Goal: Transaction & Acquisition: Register for event/course

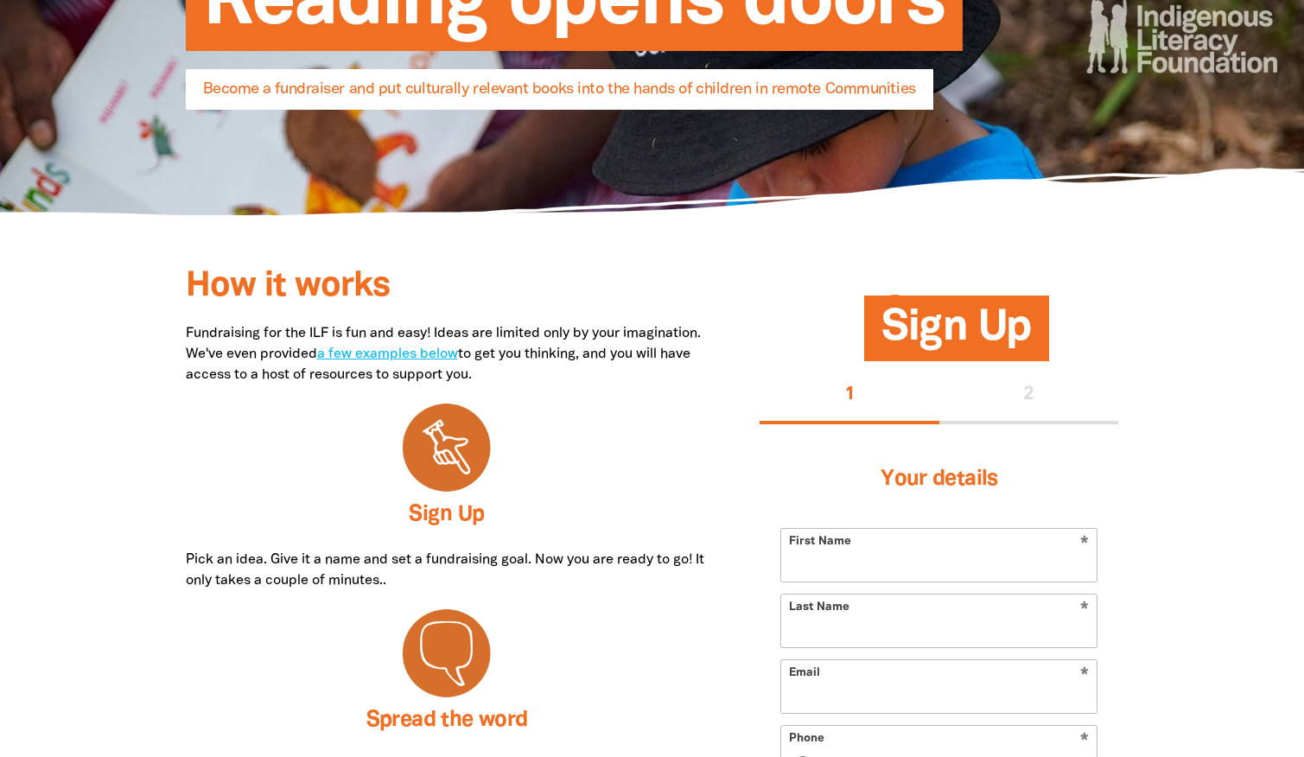
scroll to position [297, 0]
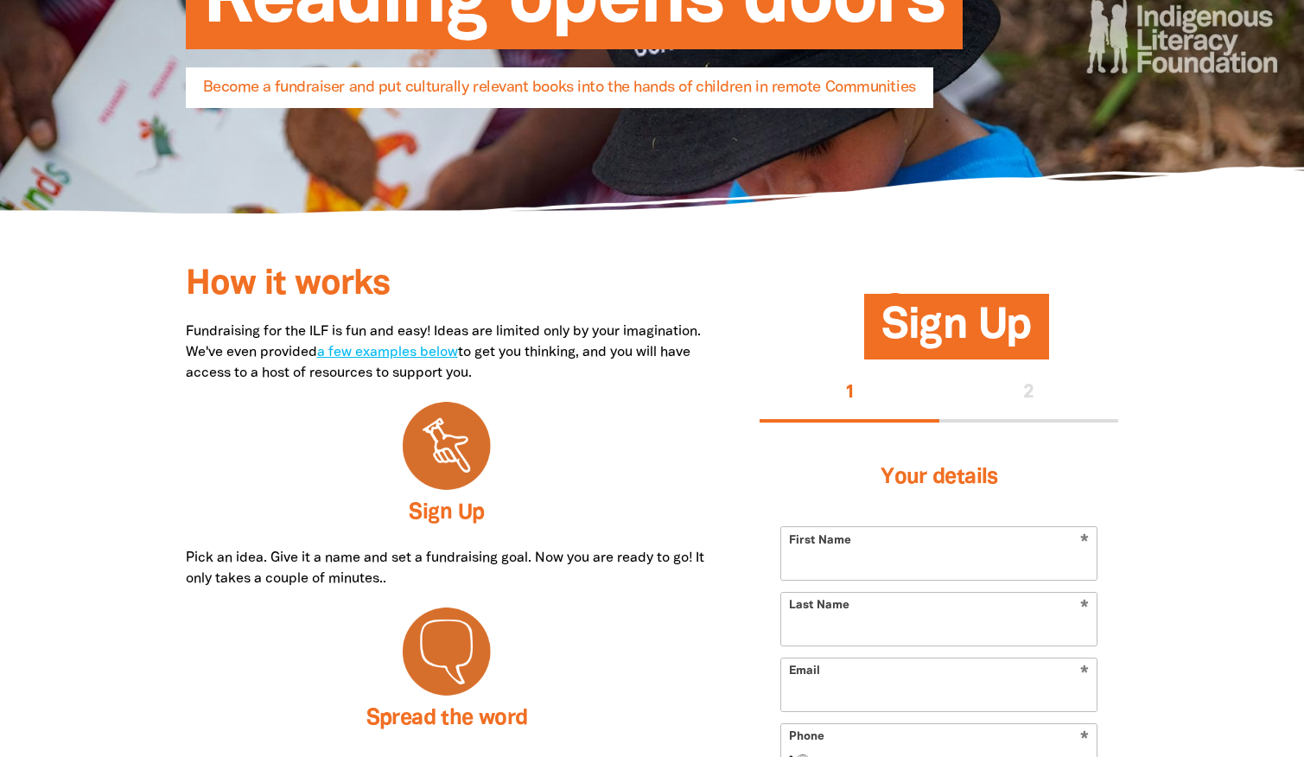
click at [455, 359] on p "Fundraising for the ILF is fun and easy! Ideas are limited only by your imagina…" at bounding box center [447, 353] width 523 height 62
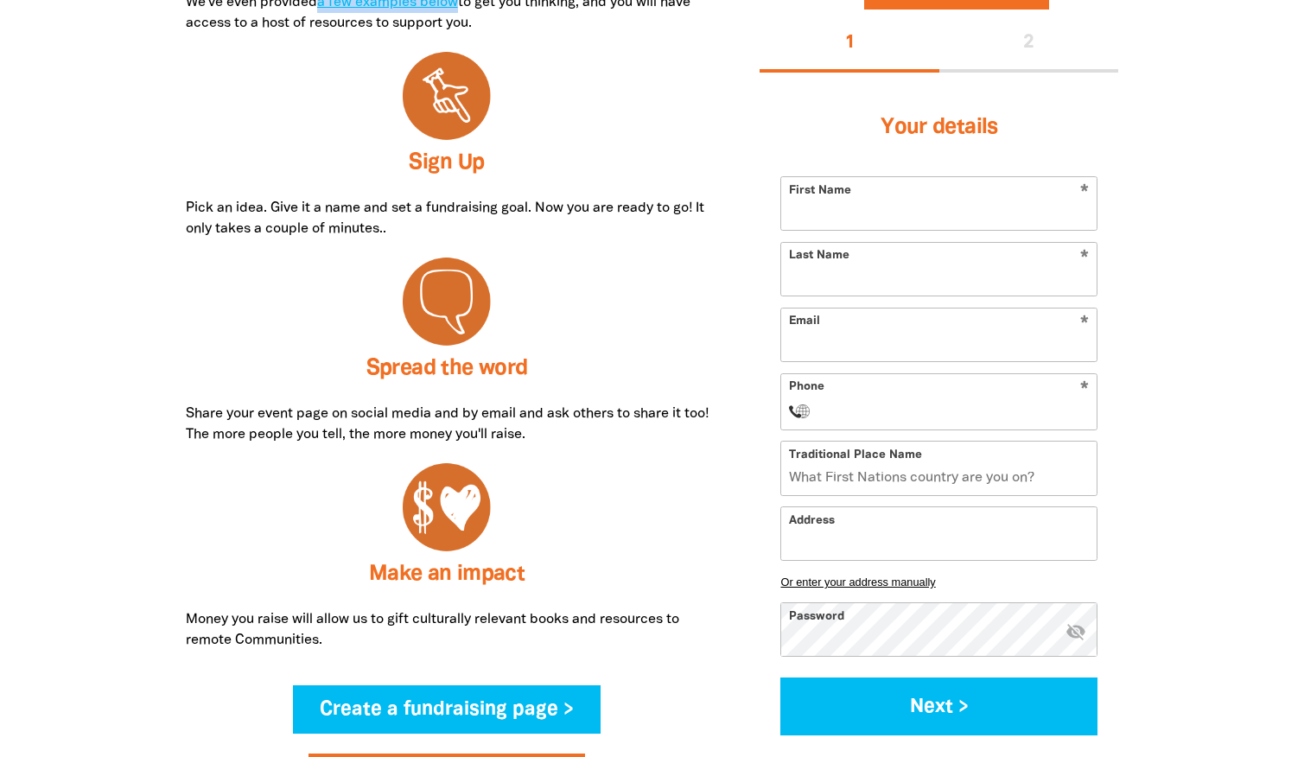
scroll to position [597, 0]
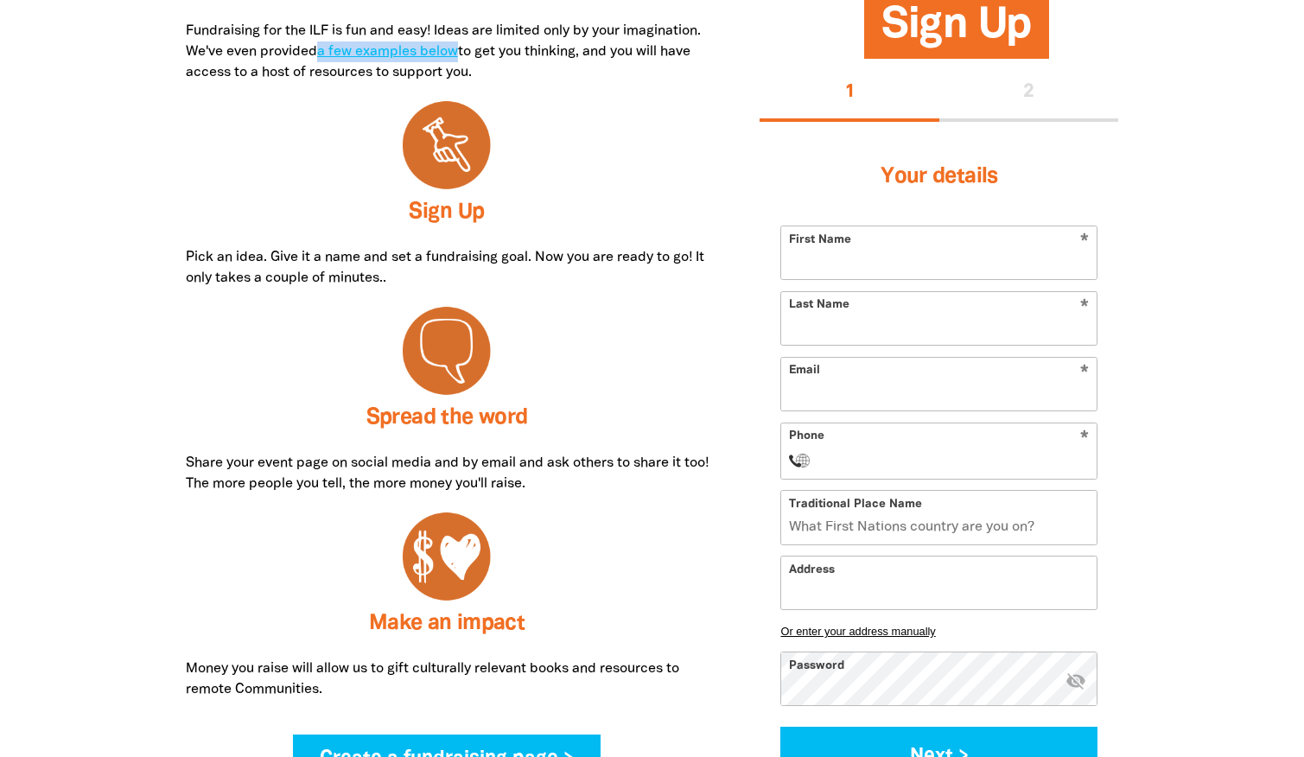
click at [433, 43] on p "Fundraising for the ILF is fun and easy! Ideas are limited only by your imagina…" at bounding box center [447, 52] width 523 height 62
click at [433, 48] on link "a few examples below" at bounding box center [387, 52] width 141 height 12
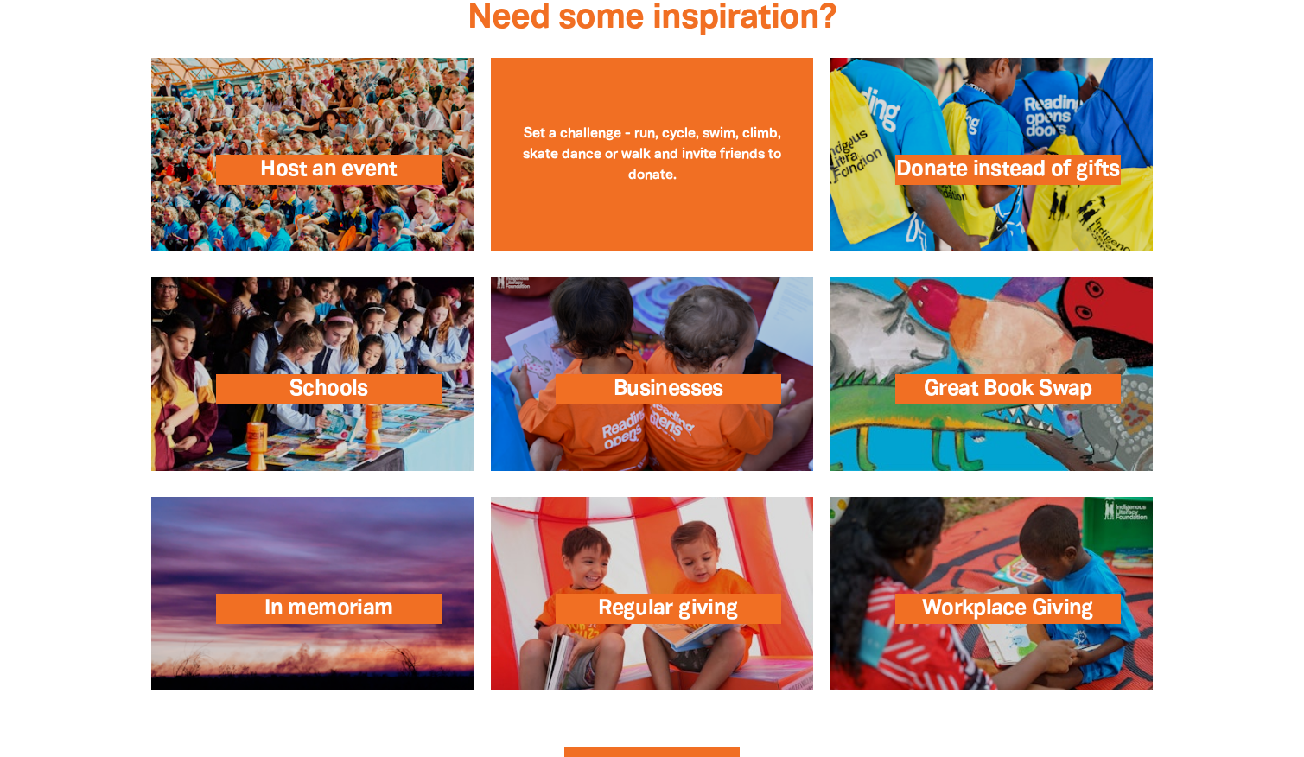
click at [746, 201] on link at bounding box center [652, 155] width 322 height 194
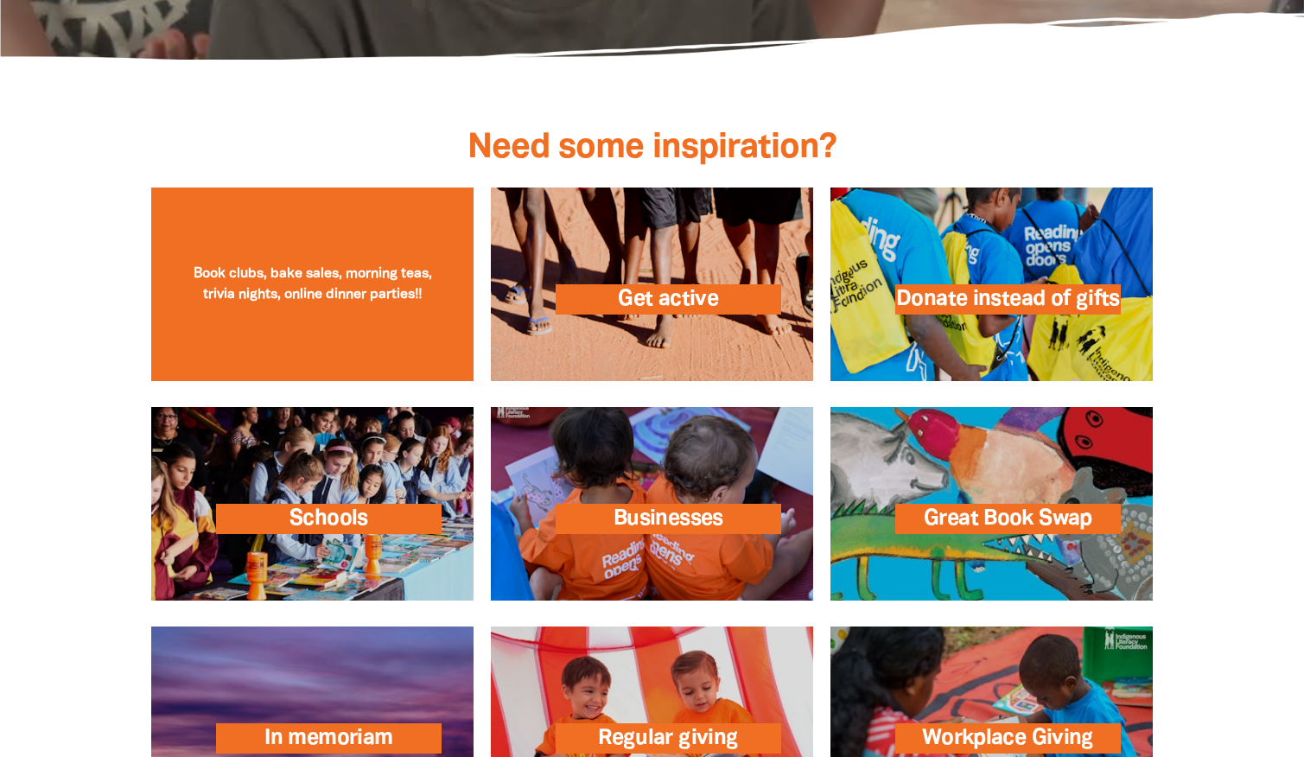
scroll to position [2346, 0]
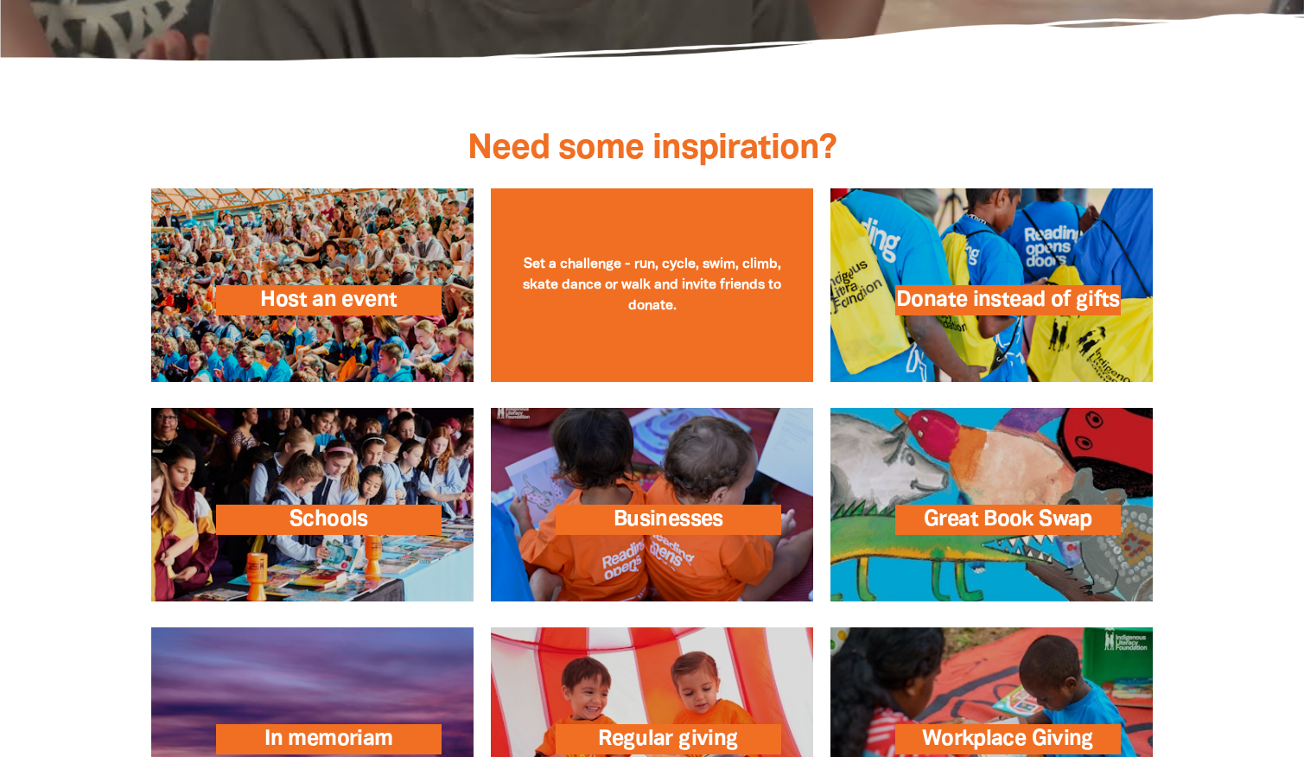
click at [614, 340] on link at bounding box center [652, 285] width 322 height 194
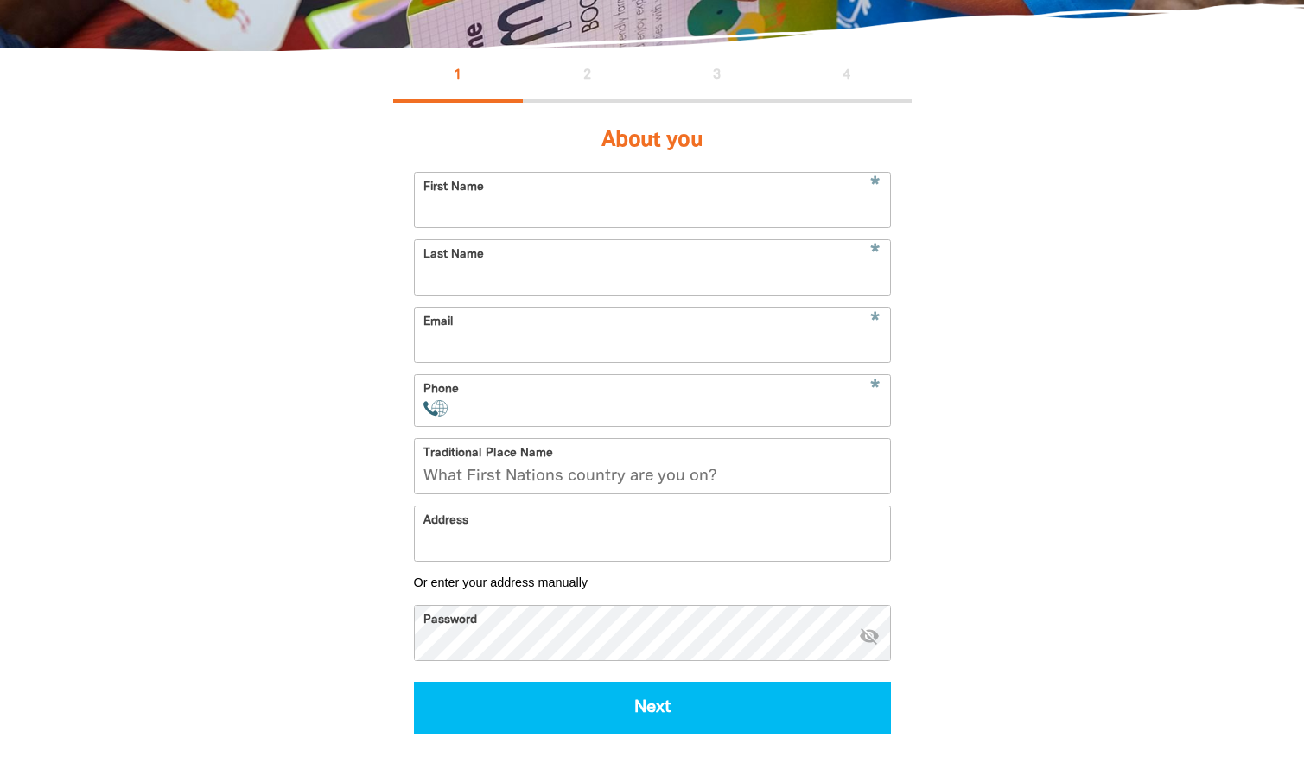
scroll to position [346, 0]
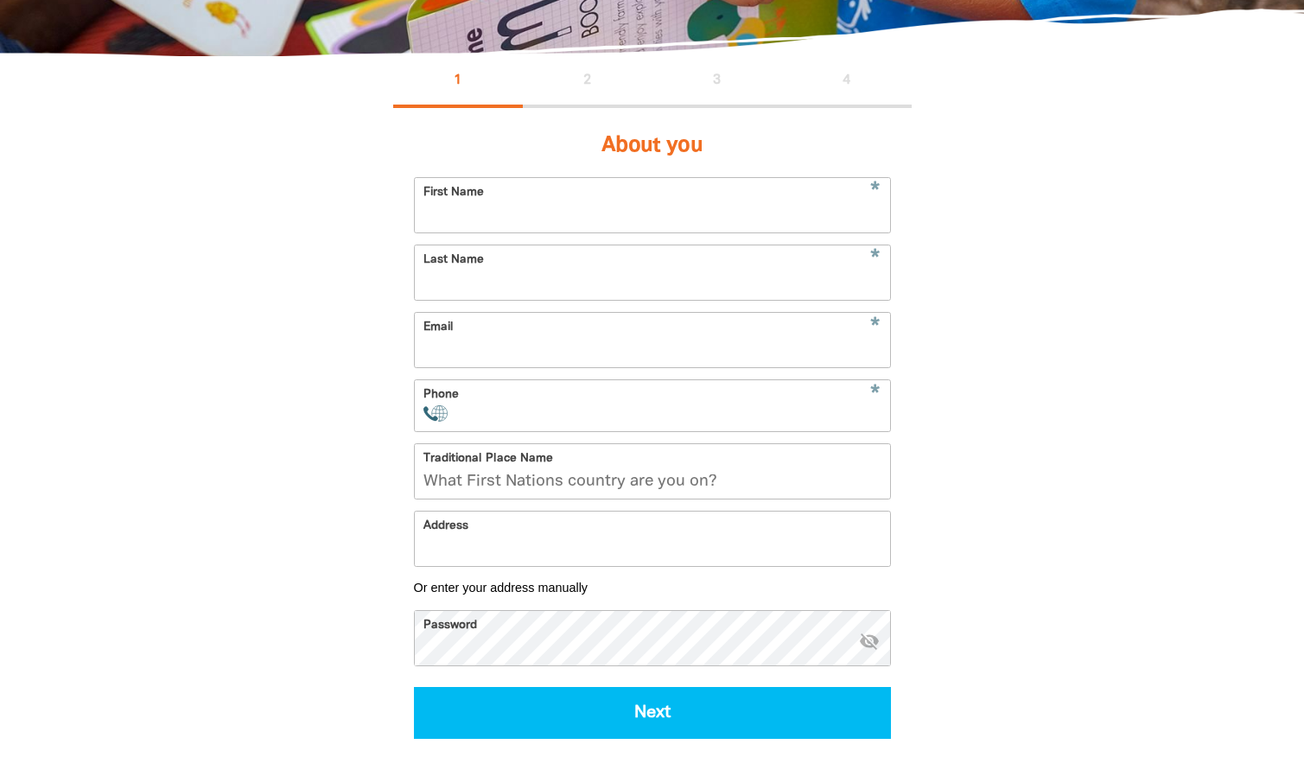
click at [513, 488] on input "Traditional Place Name" at bounding box center [652, 471] width 475 height 54
click at [582, 86] on div "1 2 3 4" at bounding box center [652, 82] width 519 height 52
